Goal: Task Accomplishment & Management: Manage account settings

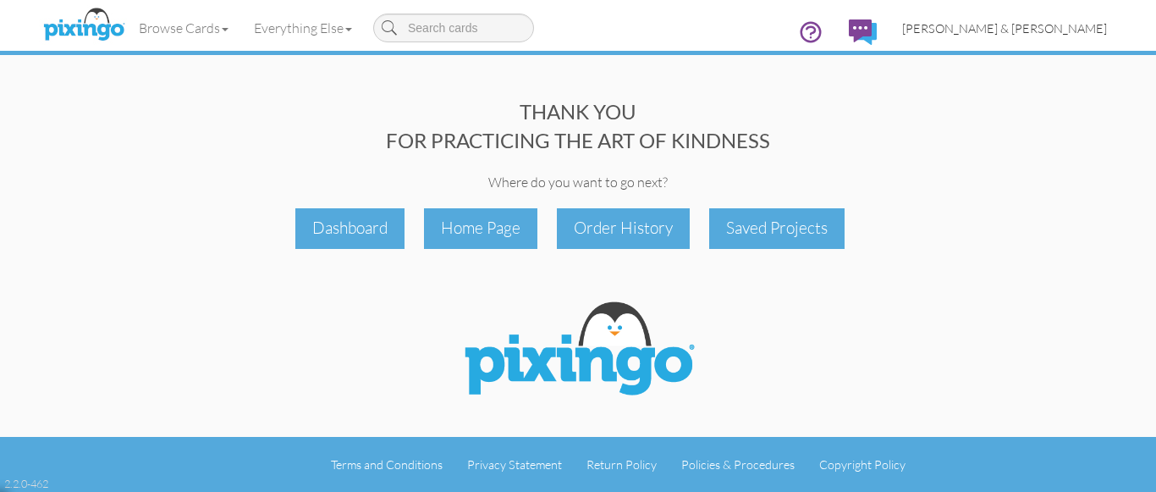
click at [1043, 28] on span "[PERSON_NAME] & [PERSON_NAME]" at bounding box center [1004, 28] width 205 height 14
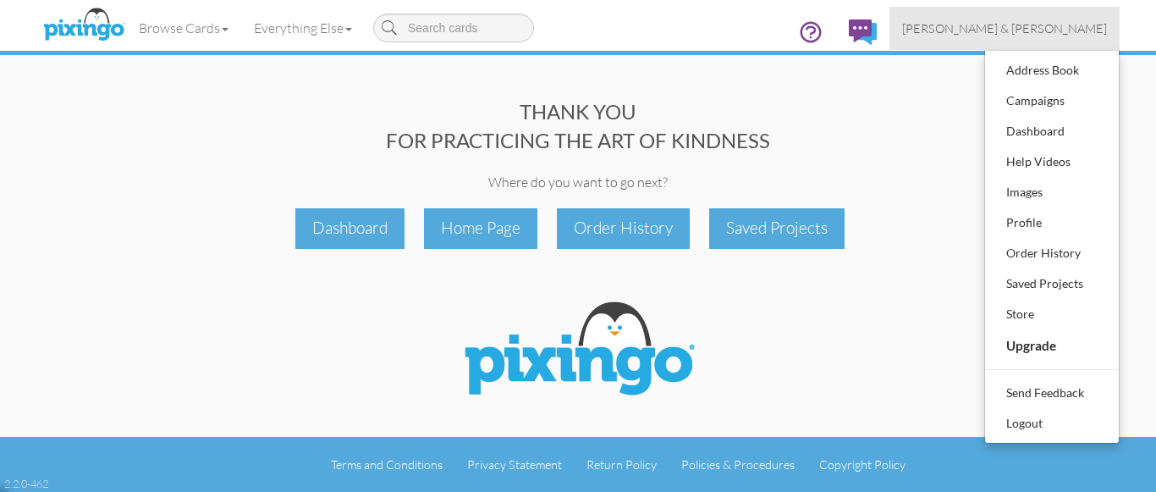
click at [625, 29] on div "Browse Cards Business Accounting Automotive Chiropractor Customer Dental Financ…" at bounding box center [578, 33] width 1058 height 67
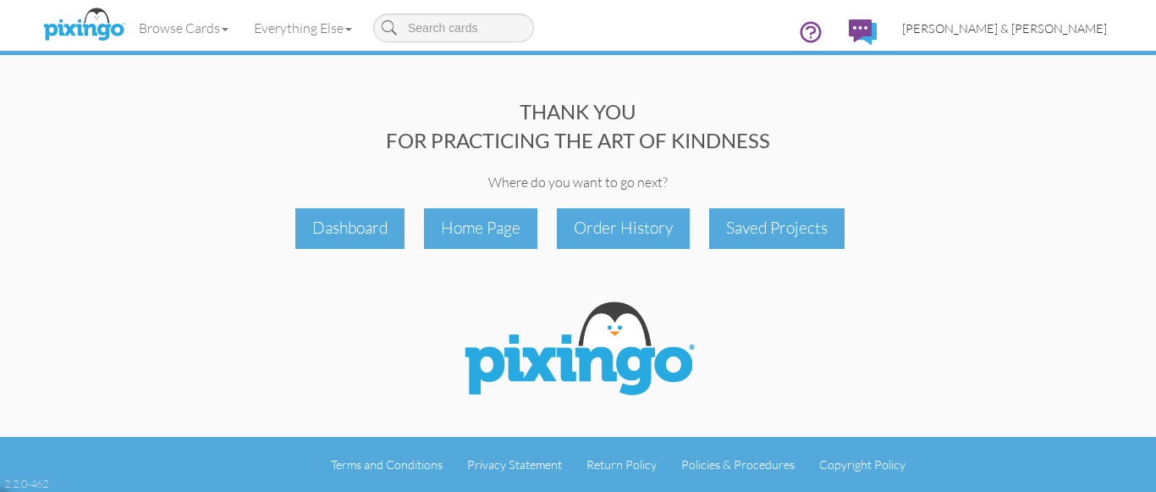
click at [1033, 25] on span "[PERSON_NAME] & [PERSON_NAME]" at bounding box center [1004, 28] width 205 height 14
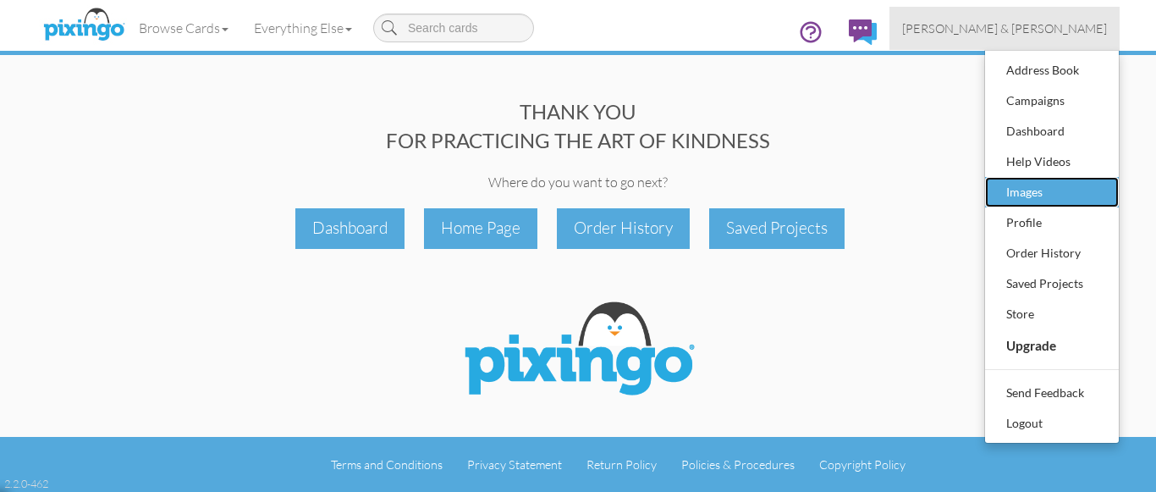
click at [1013, 191] on div "Images" at bounding box center [1052, 191] width 100 height 25
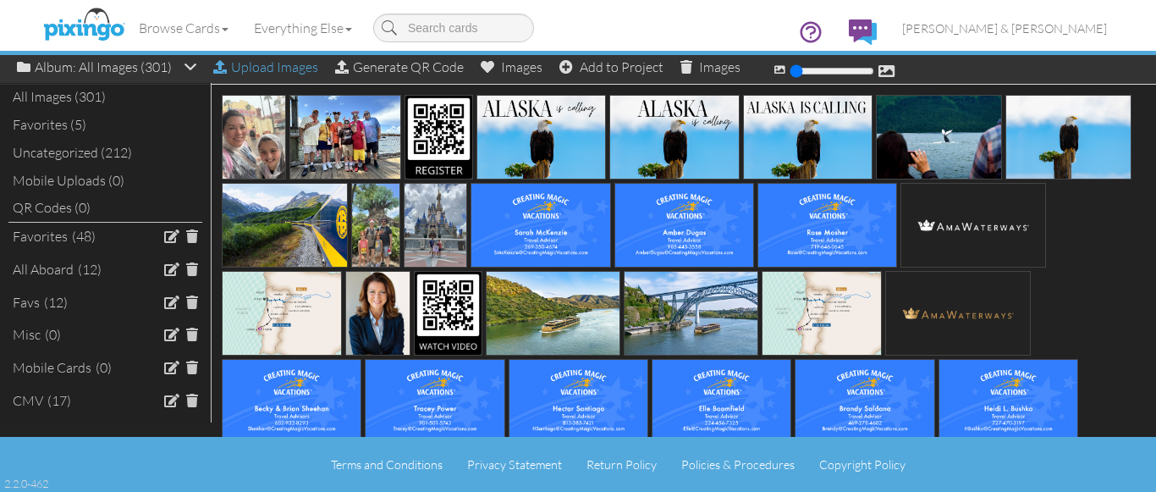
click at [230, 71] on div "Upload Images" at bounding box center [265, 67] width 105 height 25
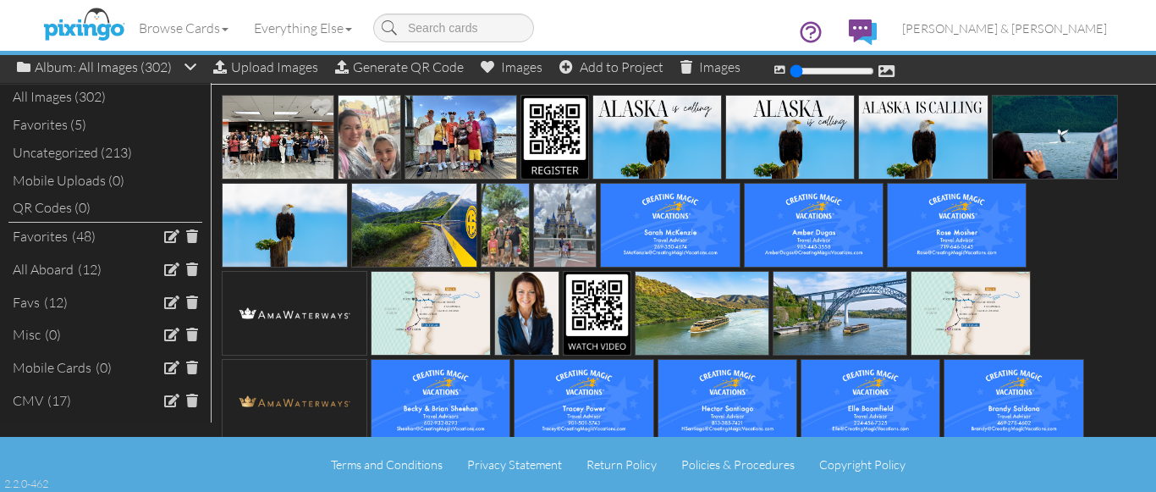
click at [277, 120] on img at bounding box center [278, 137] width 113 height 85
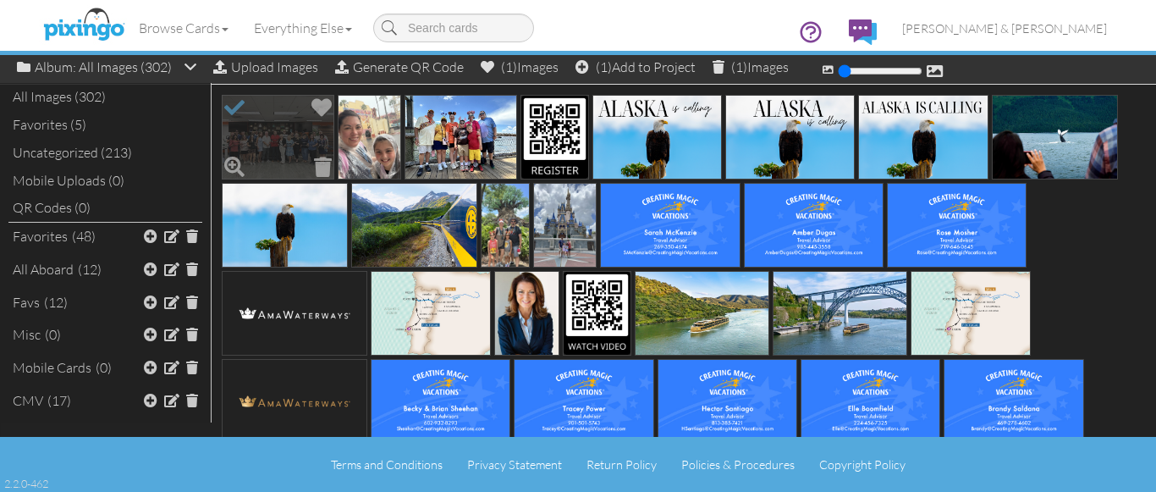
click at [261, 141] on img at bounding box center [278, 137] width 113 height 85
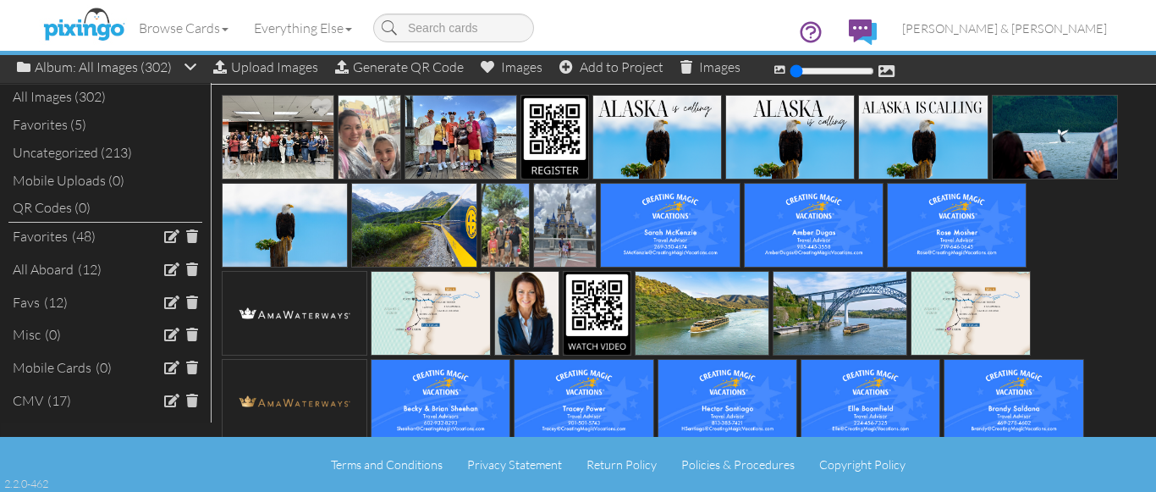
click at [261, 141] on img at bounding box center [278, 137] width 113 height 85
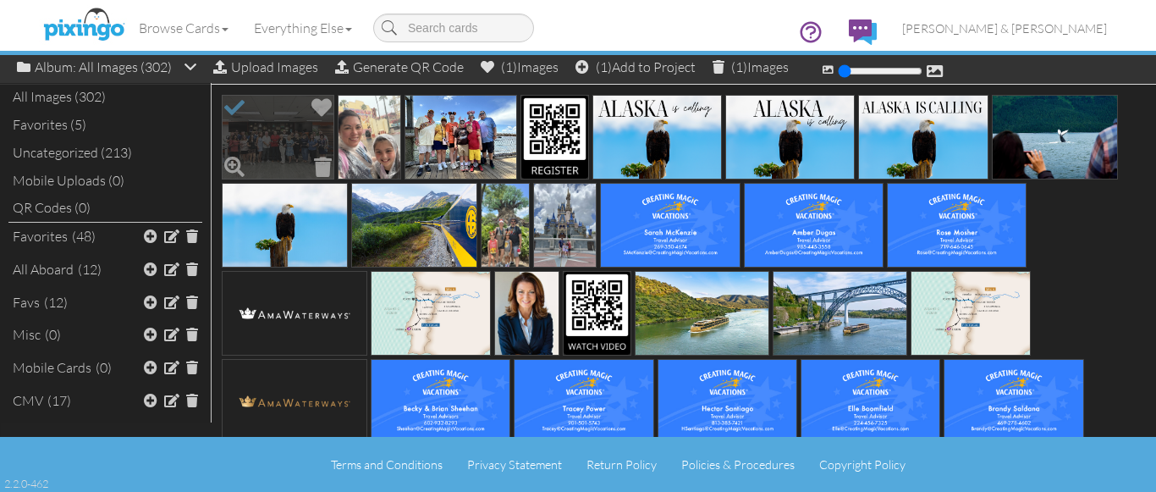
click at [261, 141] on img at bounding box center [278, 137] width 113 height 85
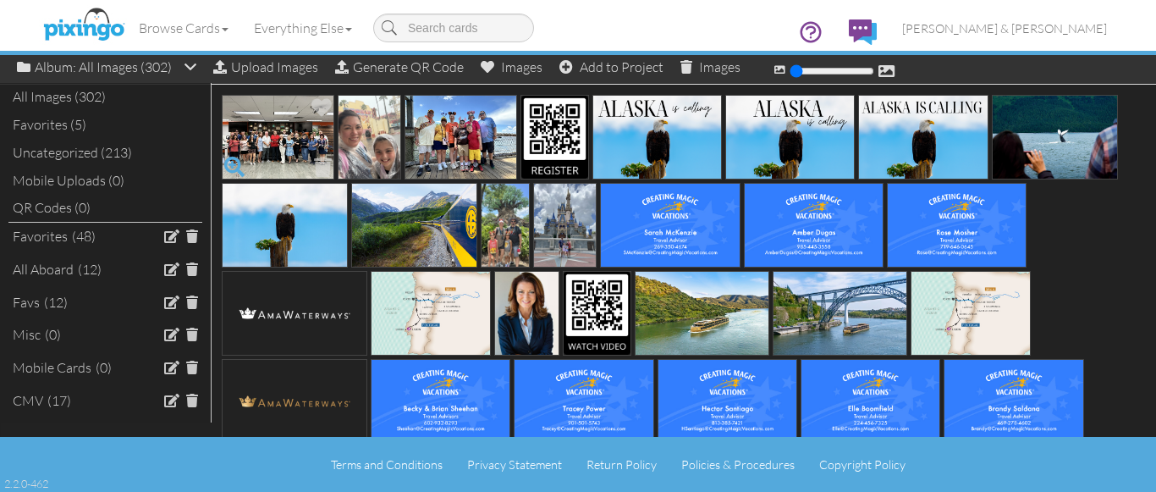
click at [225, 161] on span at bounding box center [234, 166] width 29 height 29
